Goal: Transaction & Acquisition: Obtain resource

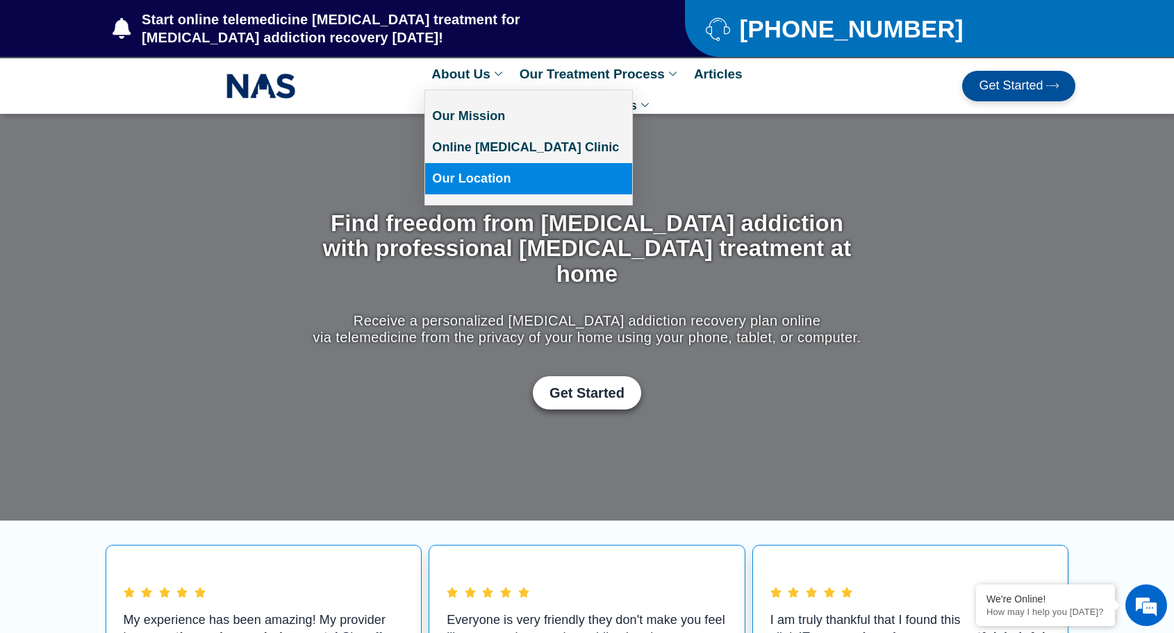
click at [488, 174] on link "Our Location" at bounding box center [528, 178] width 207 height 31
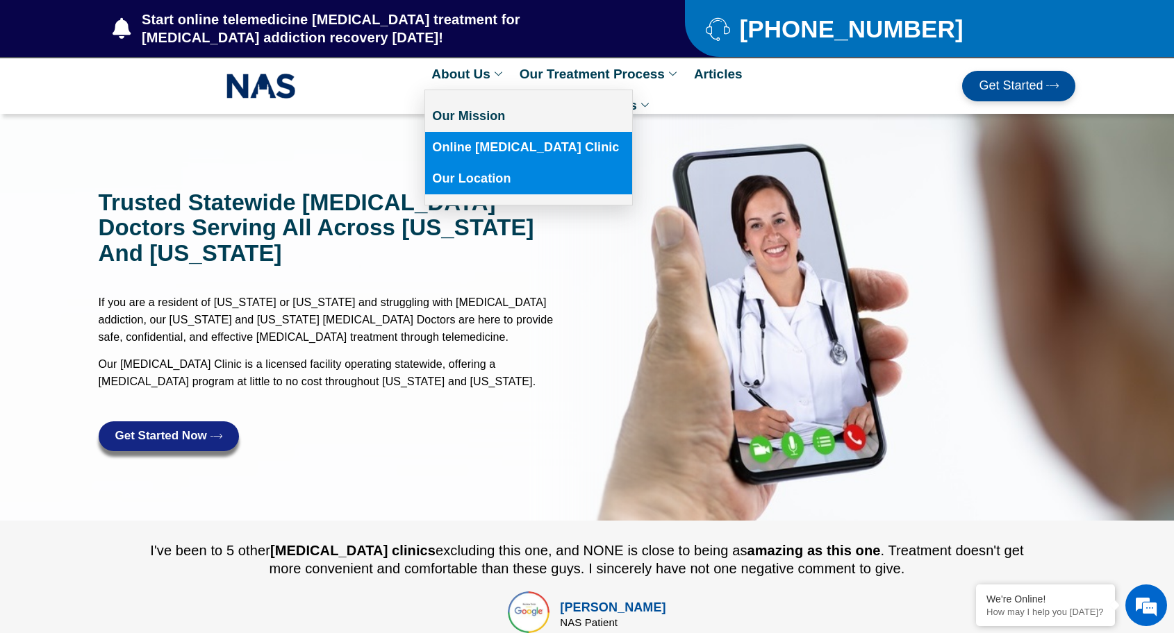
click at [498, 140] on link "Online [MEDICAL_DATA] Clinic" at bounding box center [528, 147] width 207 height 31
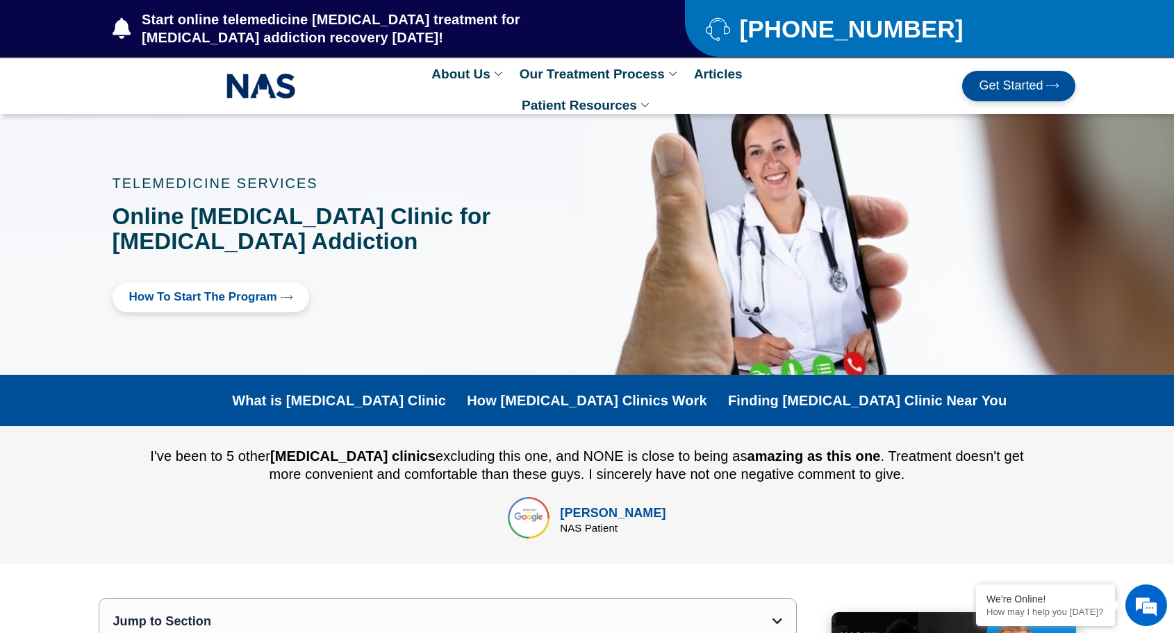
click at [993, 90] on span "Get Started" at bounding box center [1011, 86] width 64 height 14
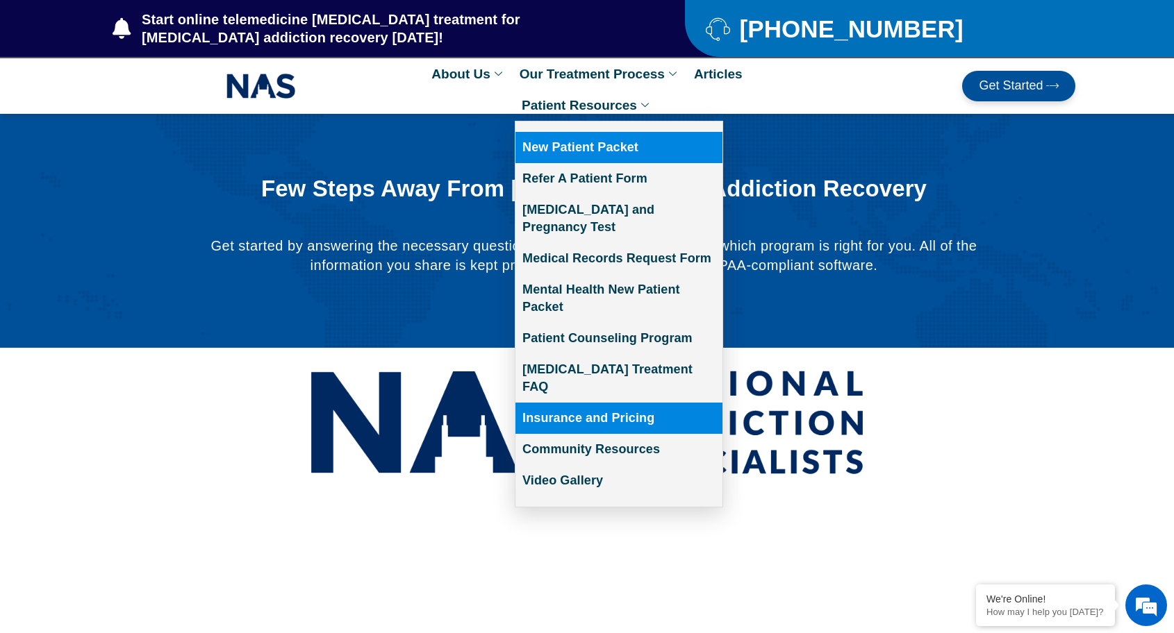
click at [572, 403] on link "Insurance and Pricing" at bounding box center [618, 418] width 207 height 31
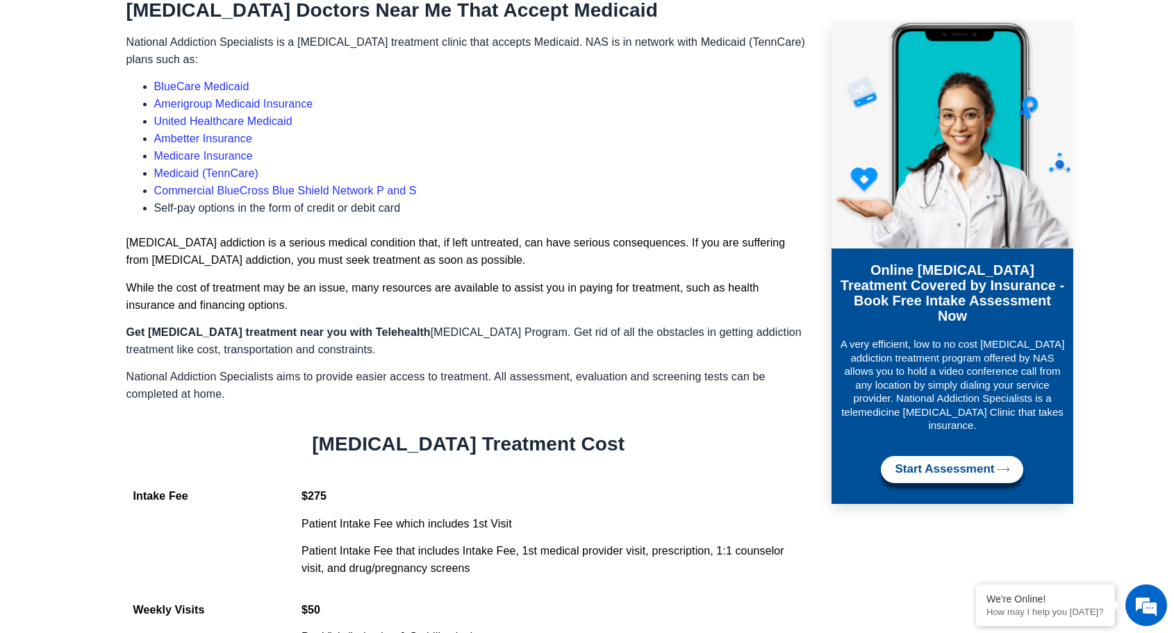
scroll to position [860, 0]
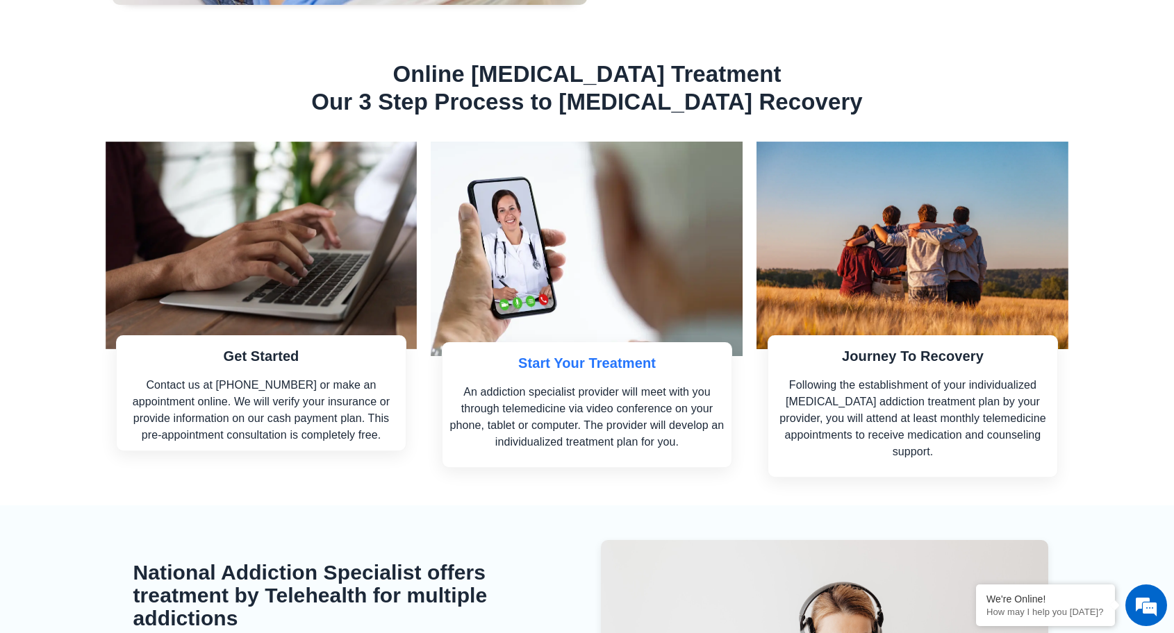
scroll to position [1554, 0]
